Goal: Task Accomplishment & Management: Complete application form

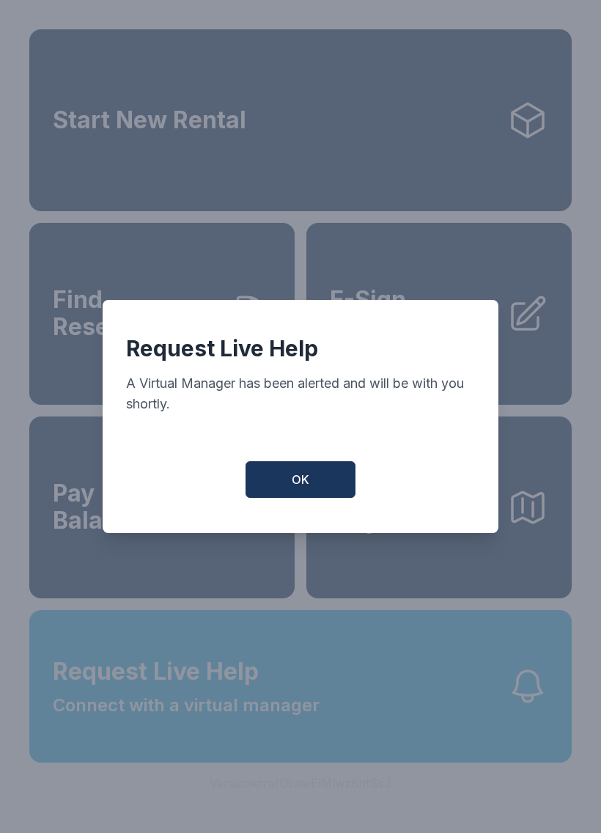
click at [295, 478] on span "OK" at bounding box center [301, 480] width 18 height 18
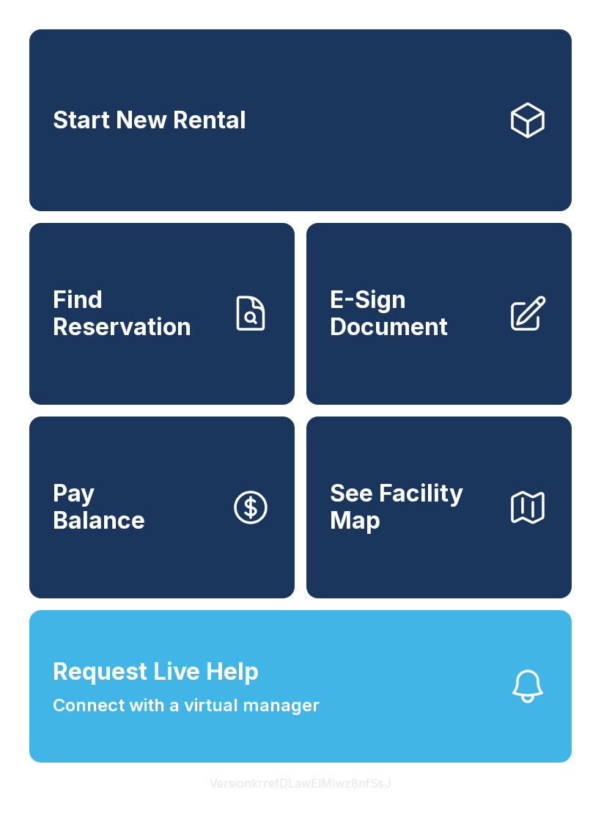
click at [433, 323] on span "E-Sign Document" at bounding box center [413, 314] width 166 height 54
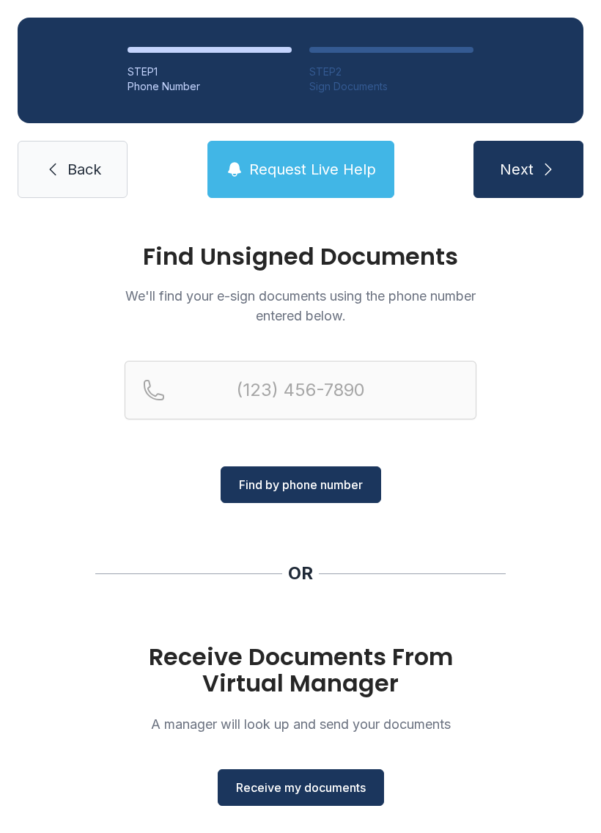
click at [326, 776] on button "Receive my documents" at bounding box center [301, 787] width 166 height 37
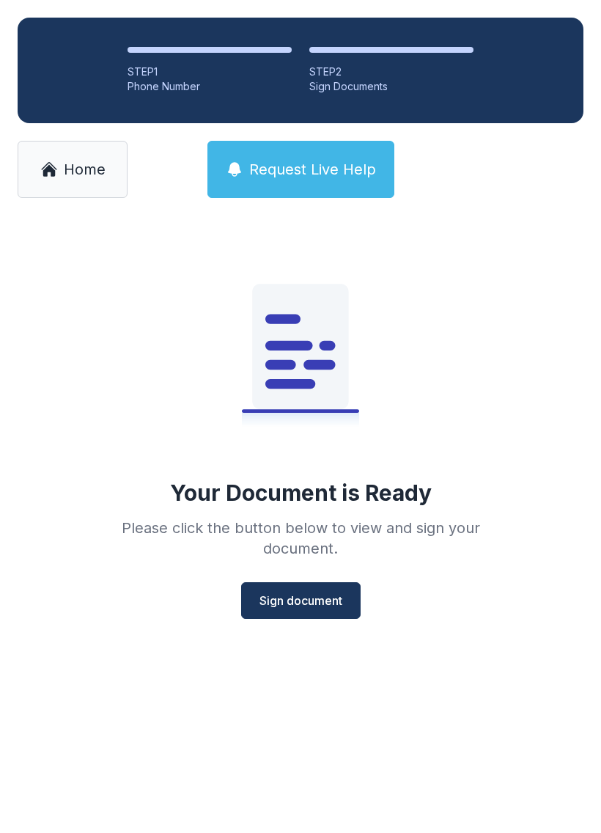
click at [300, 596] on span "Sign document" at bounding box center [301, 601] width 83 height 18
click at [351, 595] on button "Sign document" at bounding box center [301, 600] width 120 height 37
click at [82, 150] on link "Home" at bounding box center [73, 169] width 110 height 57
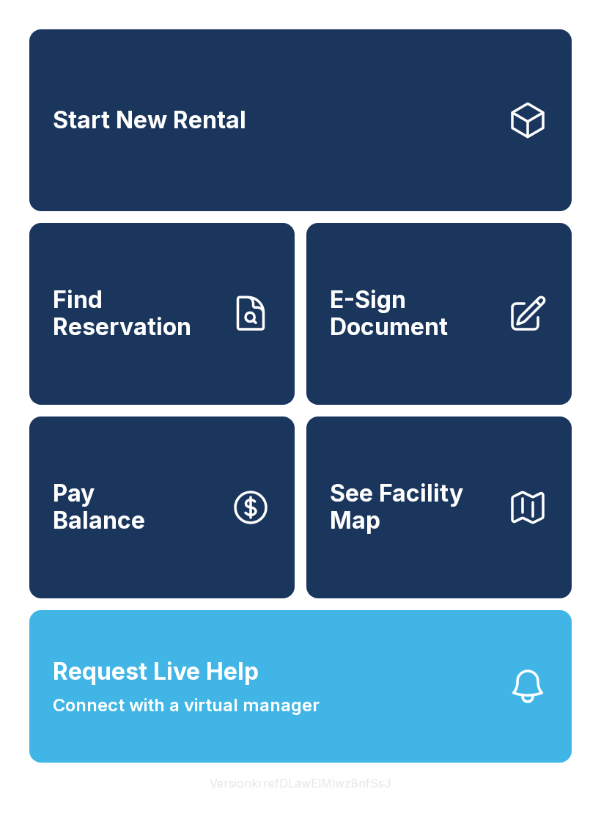
click at [437, 337] on span "E-Sign Document" at bounding box center [413, 314] width 166 height 54
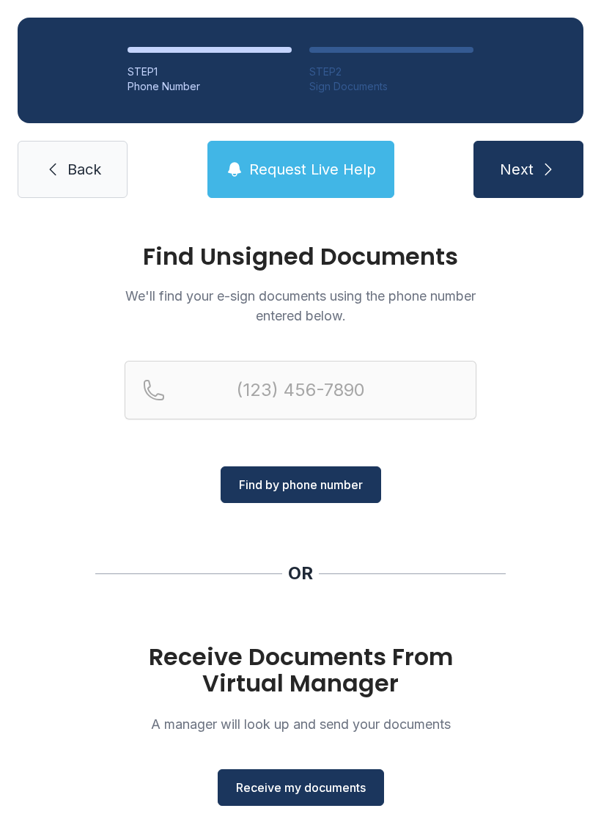
click at [113, 153] on link "Back" at bounding box center [73, 169] width 110 height 57
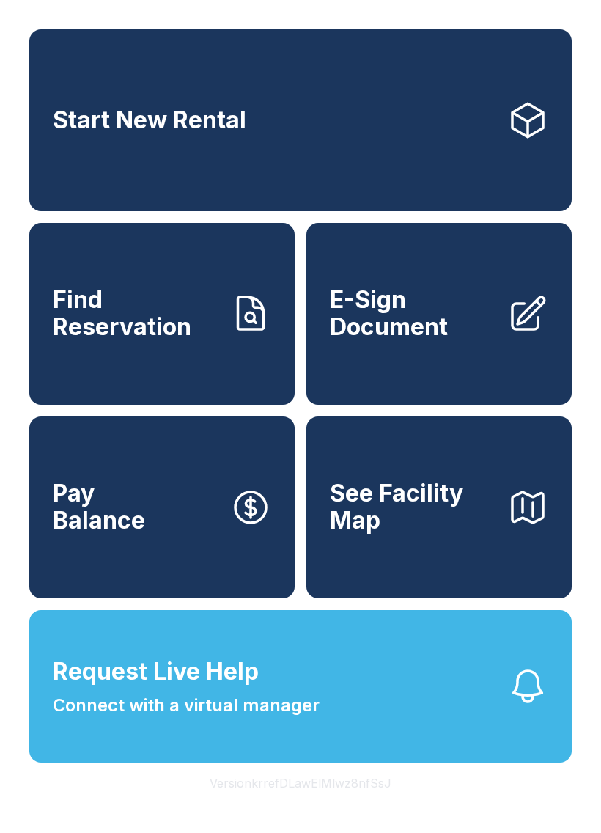
click at [436, 328] on span "E-Sign Document" at bounding box center [413, 314] width 166 height 54
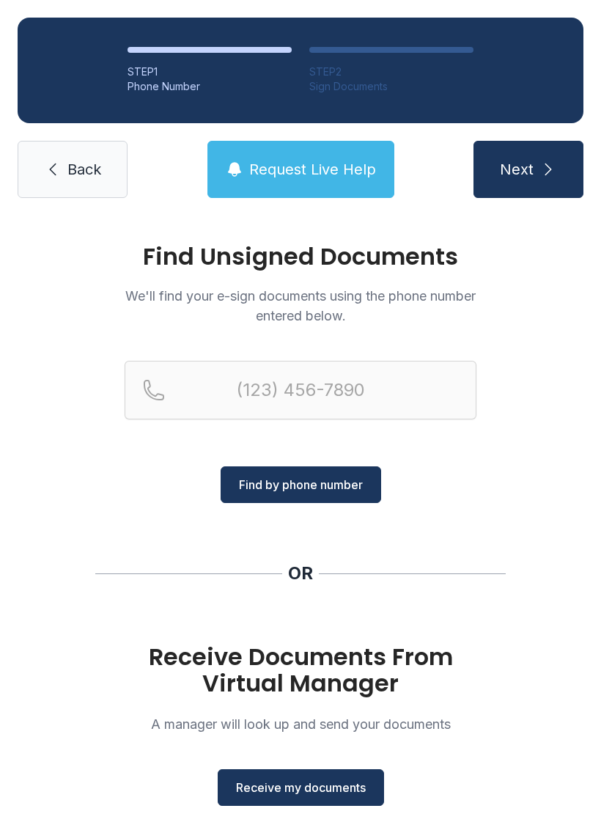
click at [317, 785] on span "Receive my documents" at bounding box center [301, 788] width 130 height 18
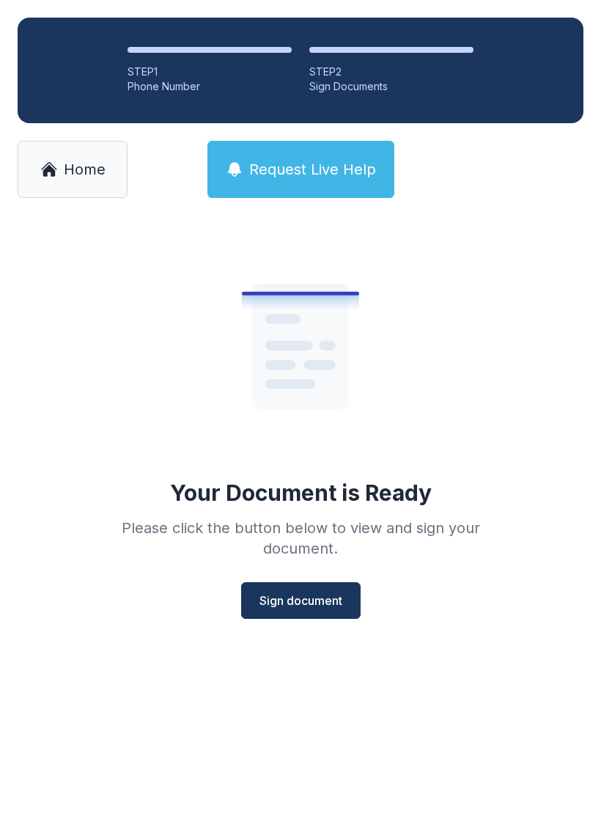
click at [316, 604] on span "Sign document" at bounding box center [301, 601] width 83 height 18
click at [87, 174] on span "Home" at bounding box center [85, 169] width 42 height 21
